Goal: Use online tool/utility: Utilize a website feature to perform a specific function

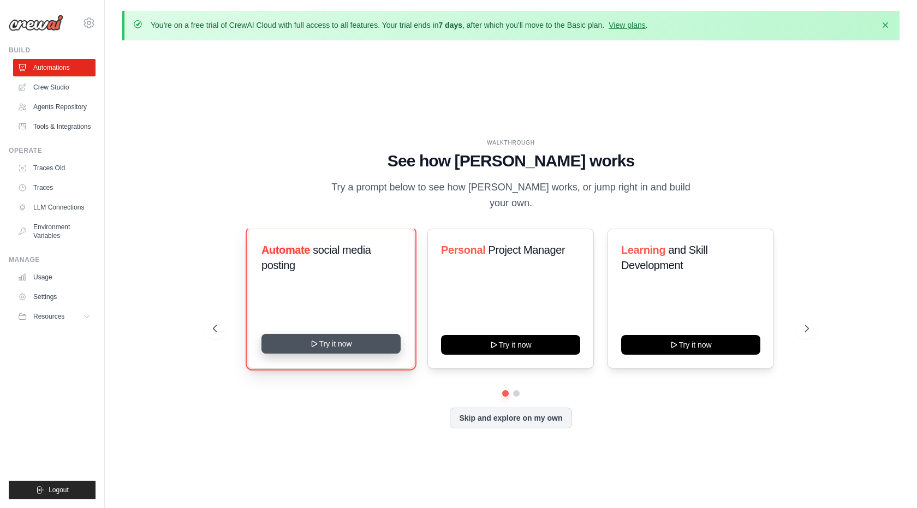
click at [358, 342] on button "Try it now" at bounding box center [330, 344] width 139 height 20
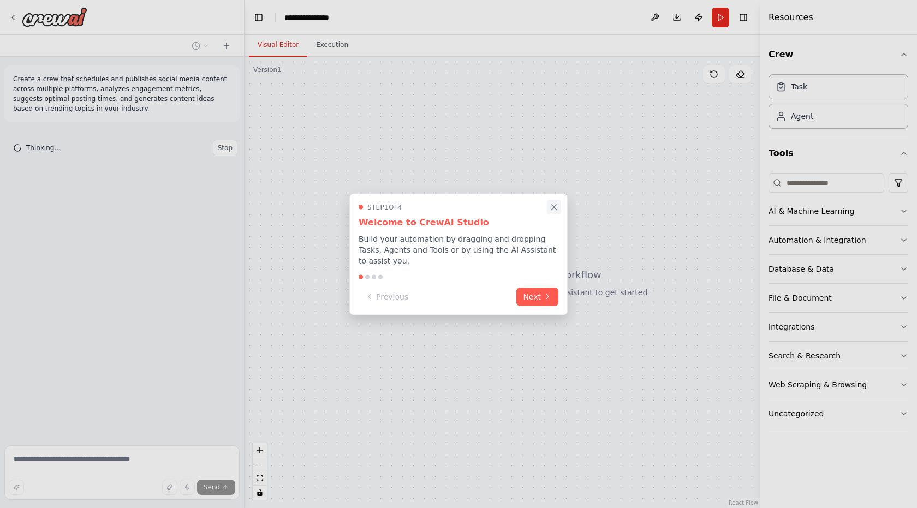
click at [558, 208] on icon "Close walkthrough" at bounding box center [554, 207] width 10 height 10
